Goal: Complete application form

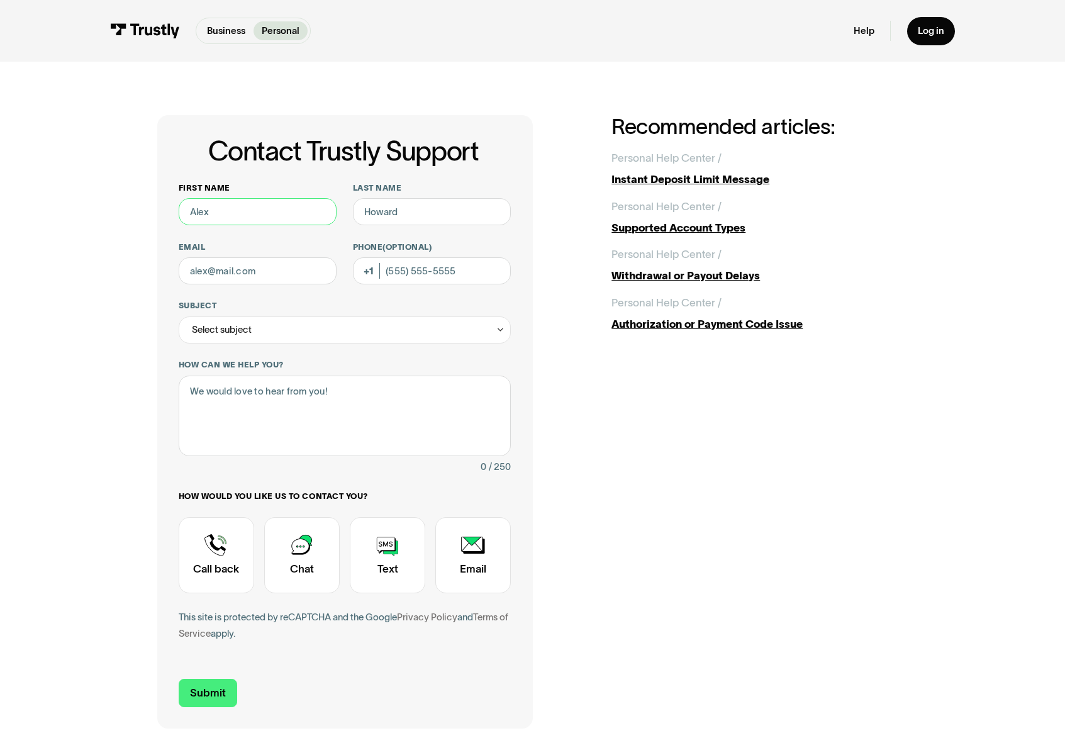
click at [255, 215] on input "First name" at bounding box center [258, 211] width 159 height 27
paste input "[PERSON_NAME]"
type input "[PERSON_NAME]"
click at [411, 210] on input "Last name" at bounding box center [432, 211] width 159 height 27
paste input "[PERSON_NAME]"
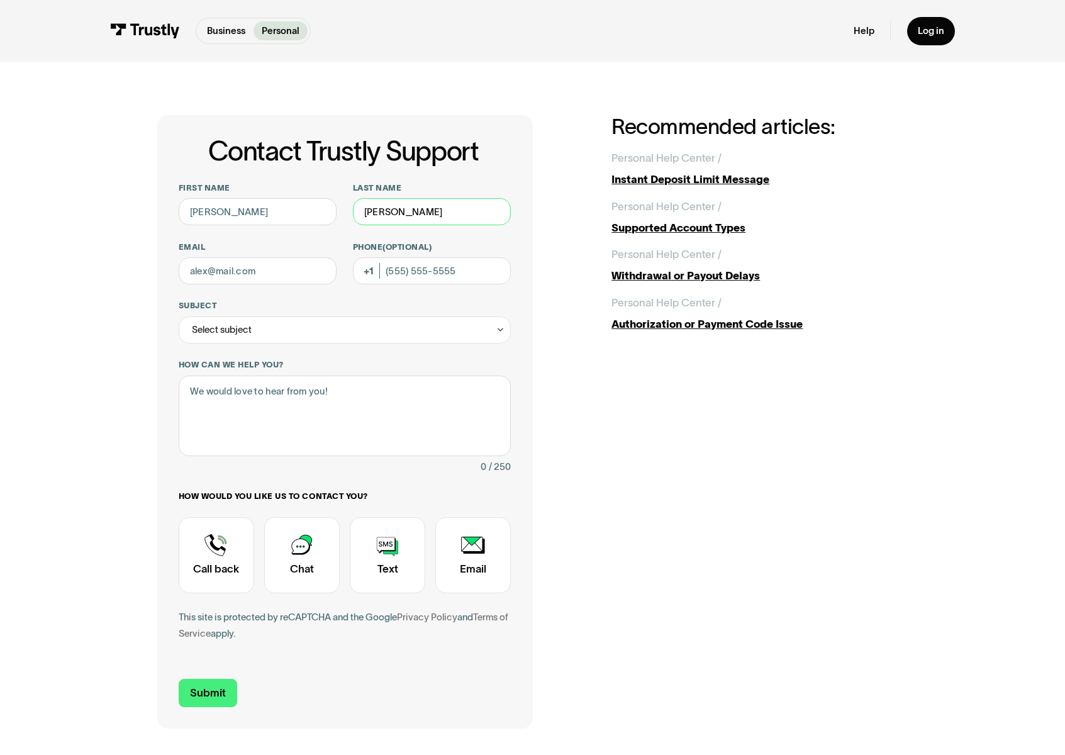
type input "[PERSON_NAME]"
click at [549, 236] on div "Contact Trustly Support First name [PERSON_NAME] Last name [PERSON_NAME] Email …" at bounding box center [532, 421] width 751 height 613
click at [259, 274] on input "Email" at bounding box center [258, 270] width 159 height 27
paste input "[EMAIL_ADDRESS][DOMAIN_NAME]"
type input "[EMAIL_ADDRESS][DOMAIN_NAME]"
